Goal: Task Accomplishment & Management: Manage account settings

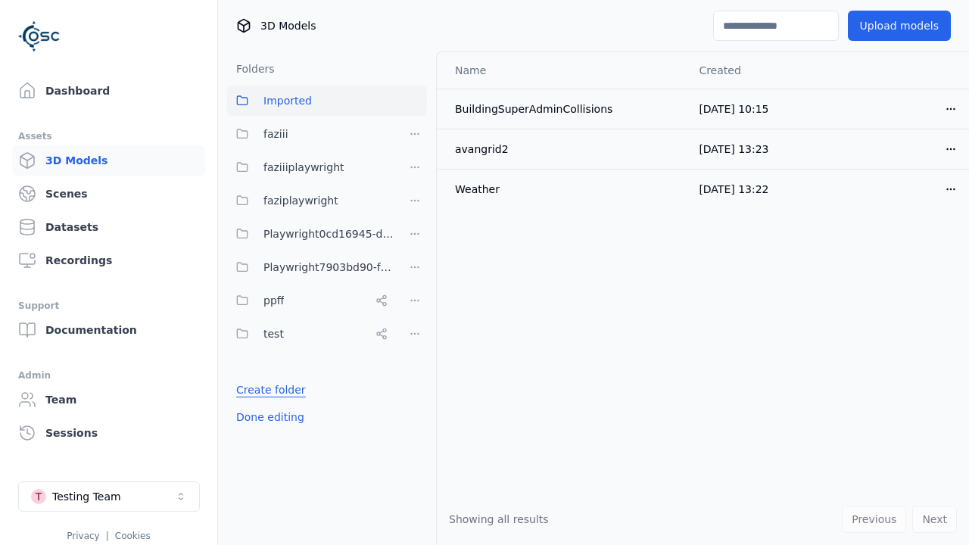
click at [267, 390] on link "Create folder" at bounding box center [271, 389] width 70 height 15
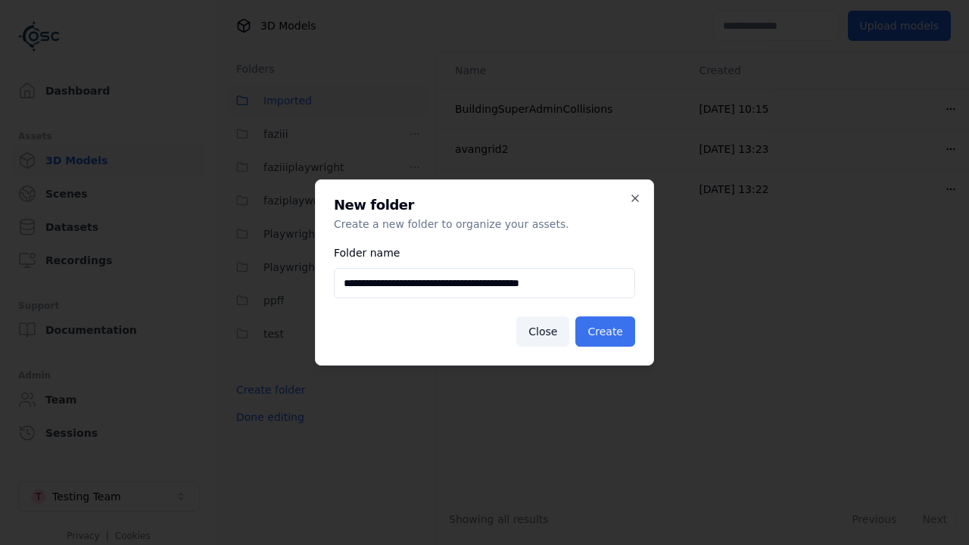
type input "**********"
click at [607, 331] on button "Create" at bounding box center [605, 331] width 60 height 30
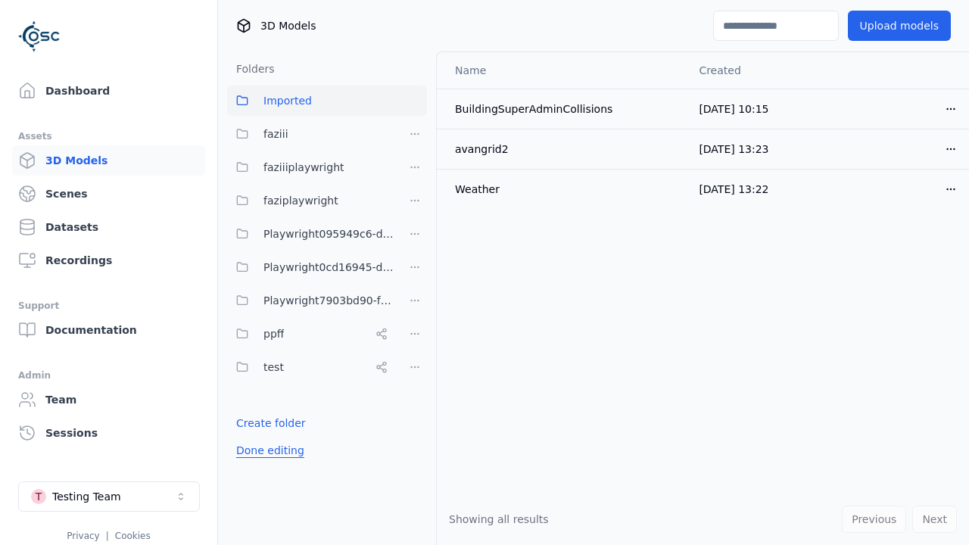
click at [267, 450] on button "Done editing" at bounding box center [270, 450] width 86 height 27
click at [254, 437] on button "Done editing" at bounding box center [270, 450] width 86 height 27
click at [415, 234] on html "Support Dashboard Assets 3D Models Scenes Datasets Recordings Support Documenta…" at bounding box center [484, 272] width 969 height 545
click at [414, 289] on div "Rename" at bounding box center [419, 289] width 101 height 24
